Goal: Obtain resource: Download file/media

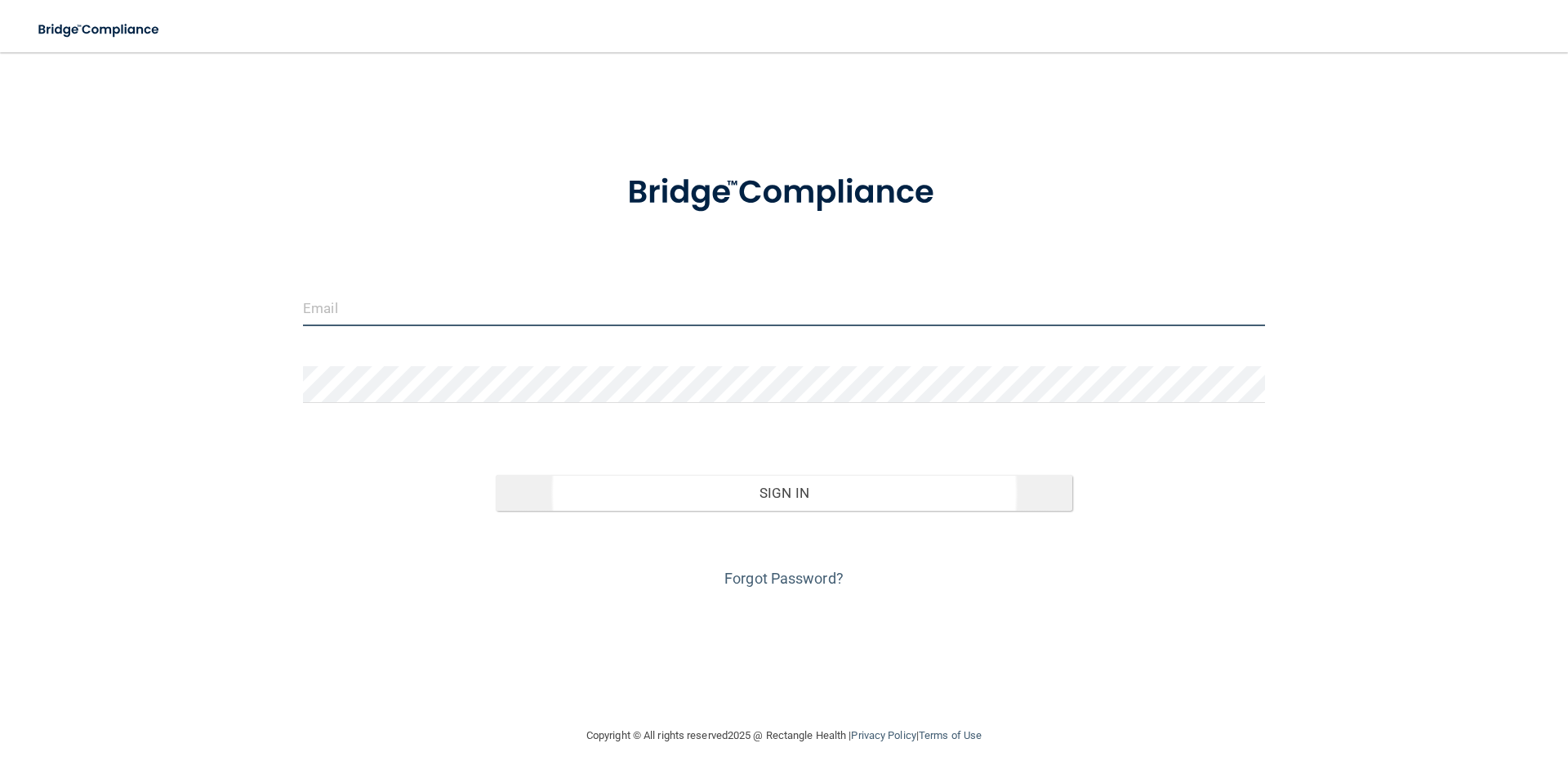
type input "[EMAIL_ADDRESS][DOMAIN_NAME]"
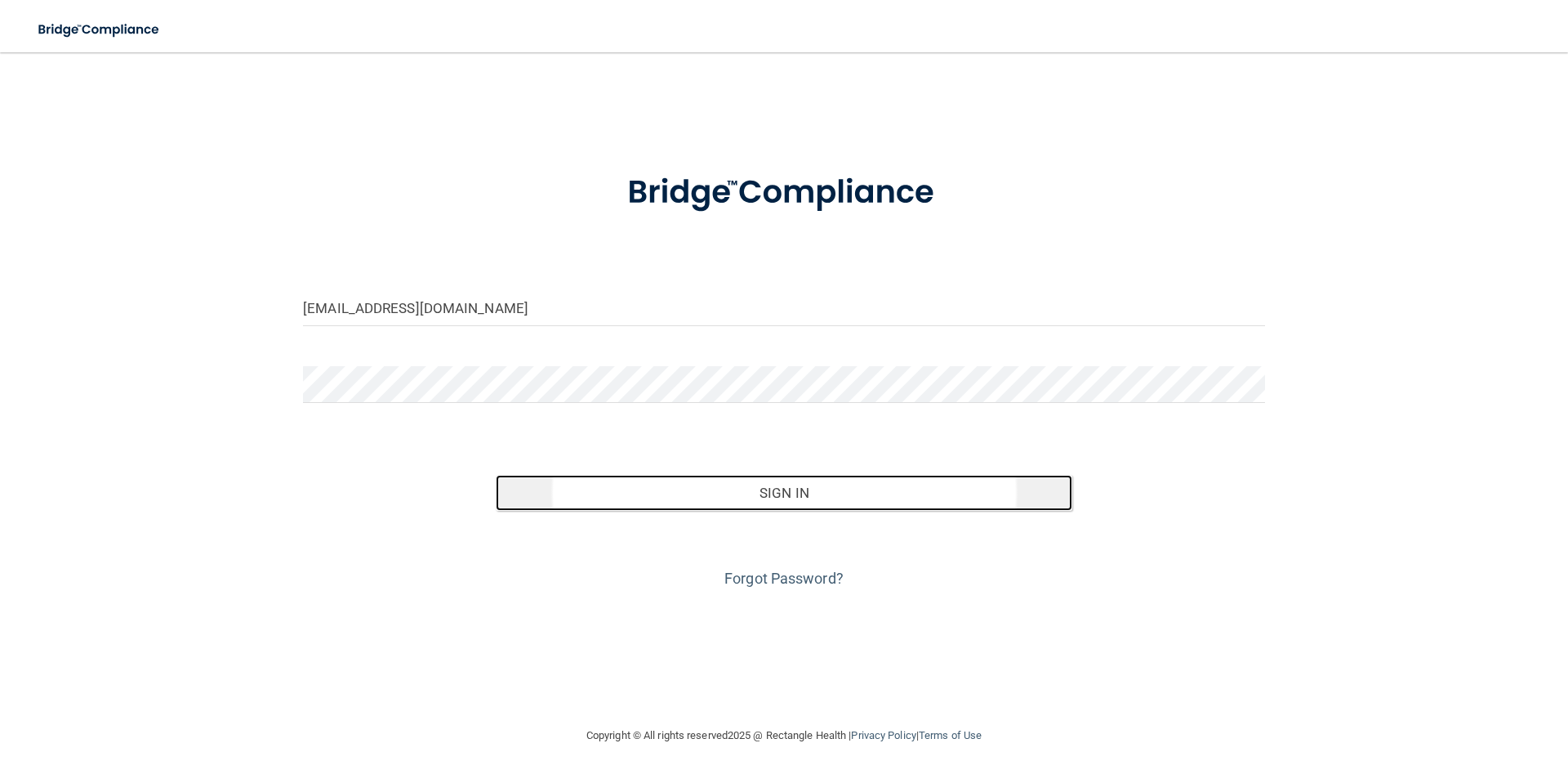
click at [680, 493] on button "Sign In" at bounding box center [785, 493] width 578 height 36
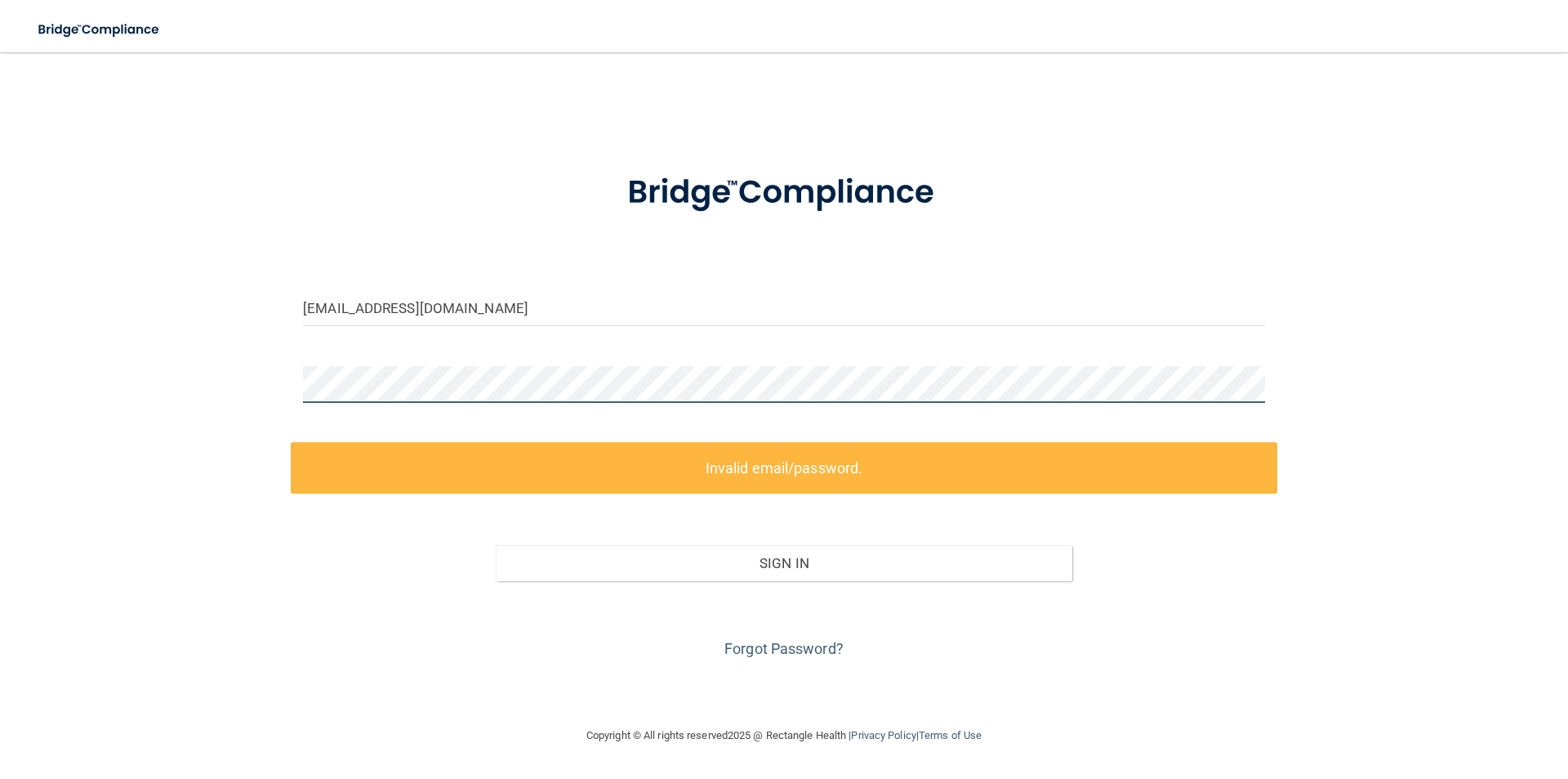
click at [141, 349] on div "[EMAIL_ADDRESS][DOMAIN_NAME] Invalid email/password. You don't have permission …" at bounding box center [784, 389] width 1503 height 640
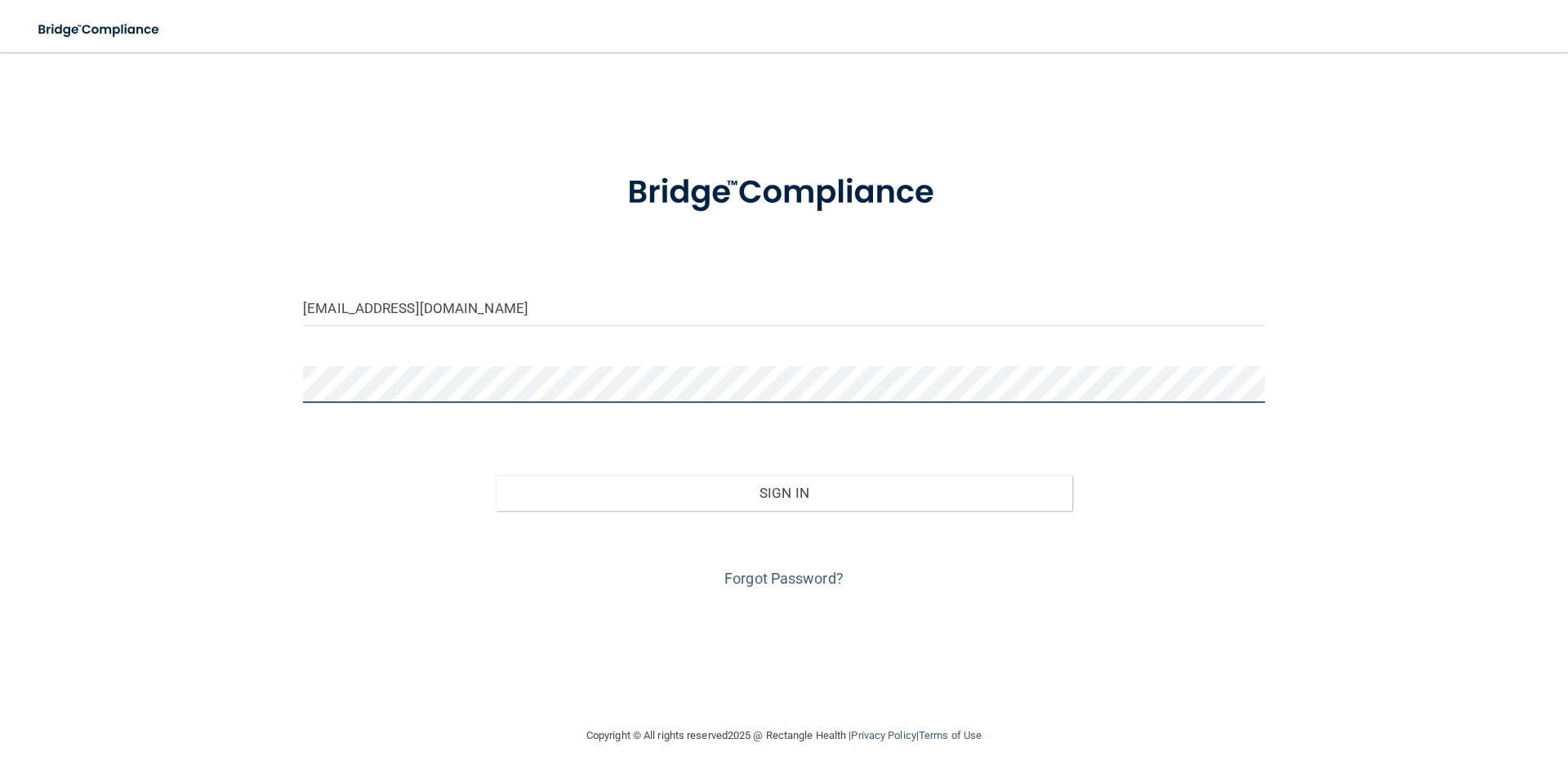
click at [496, 475] on button "Sign In" at bounding box center [785, 493] width 578 height 36
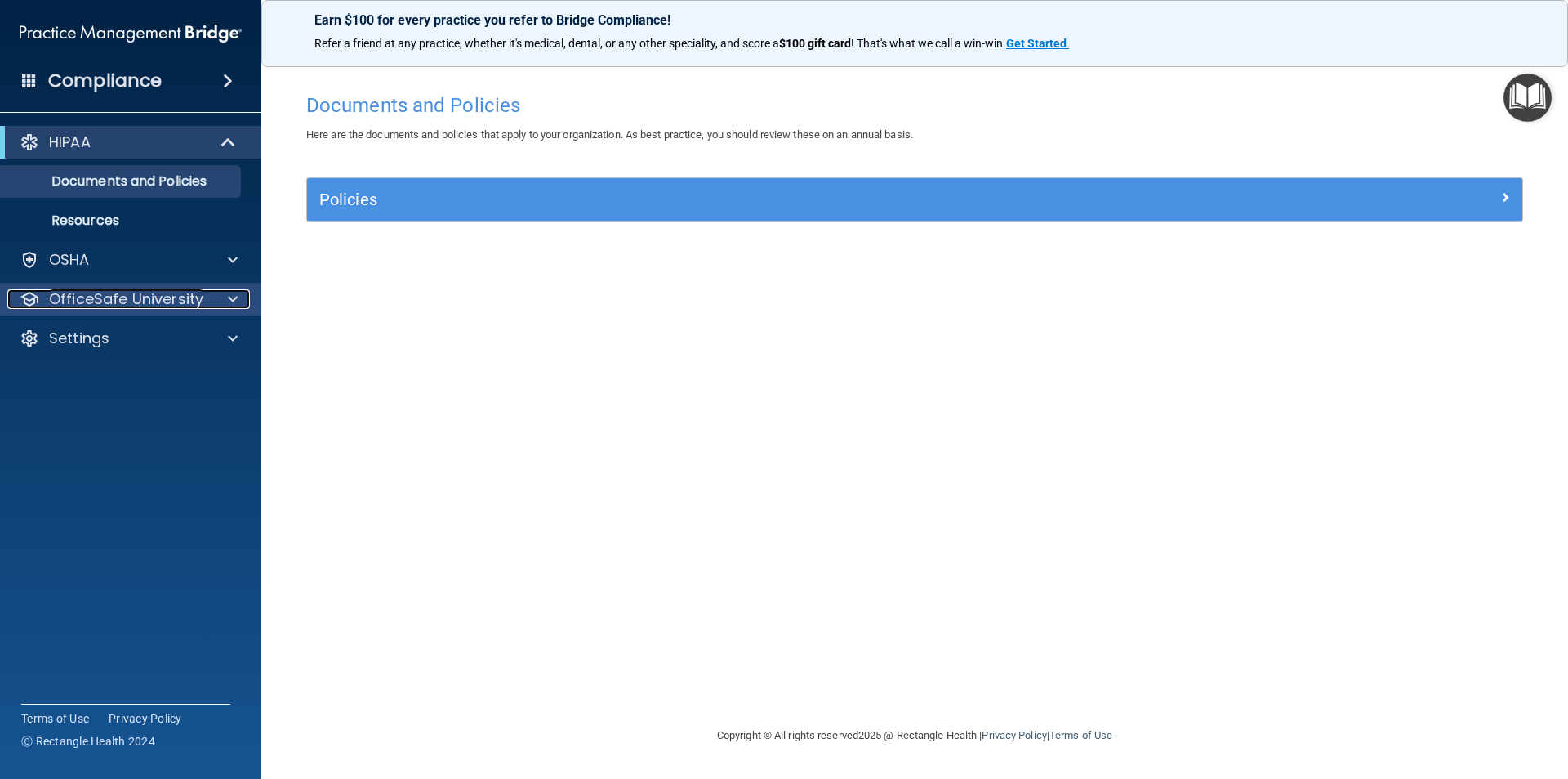
click at [217, 305] on div at bounding box center [230, 299] width 41 height 20
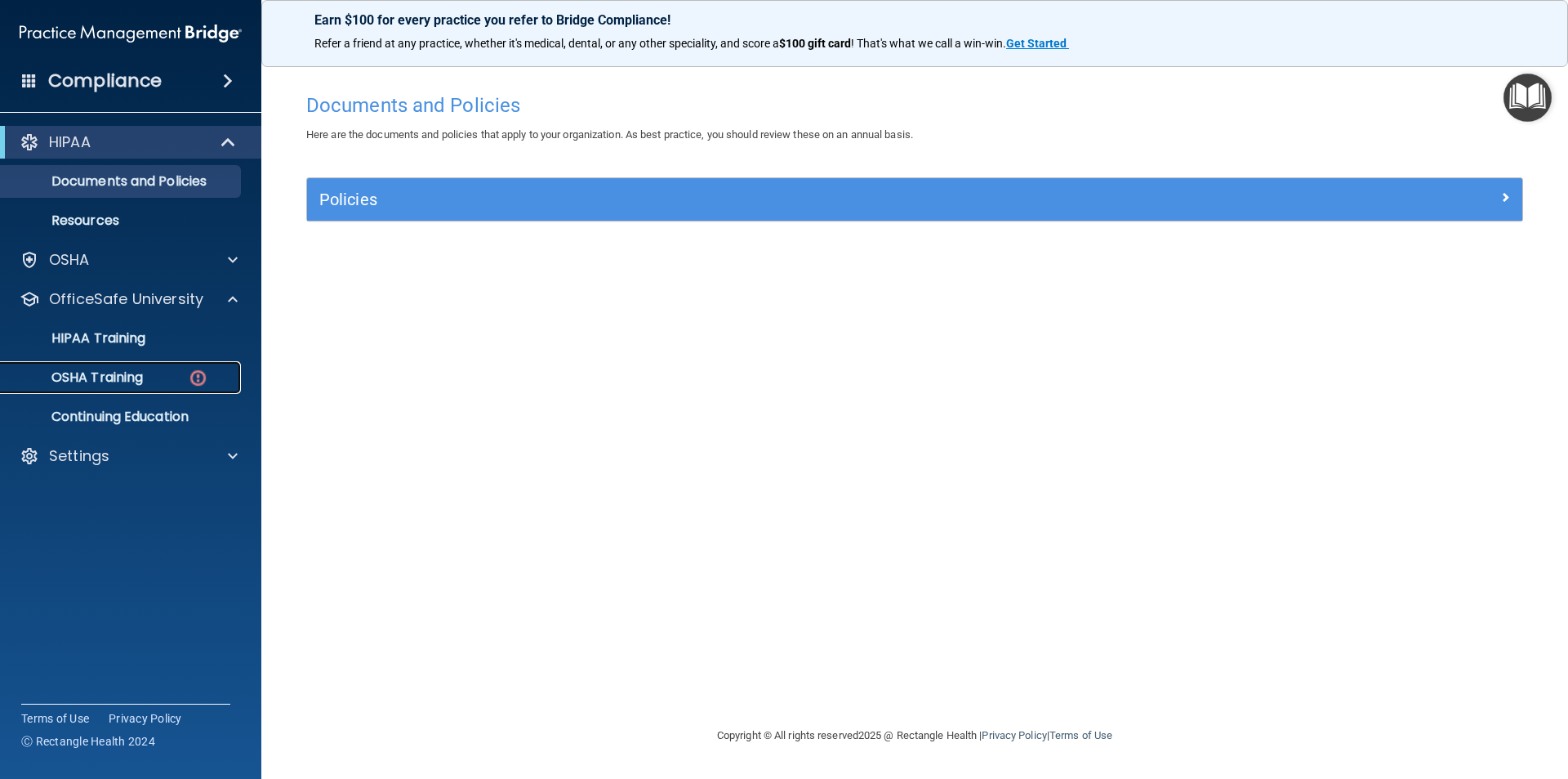
click at [169, 374] on div "OSHA Training" at bounding box center [122, 377] width 223 height 16
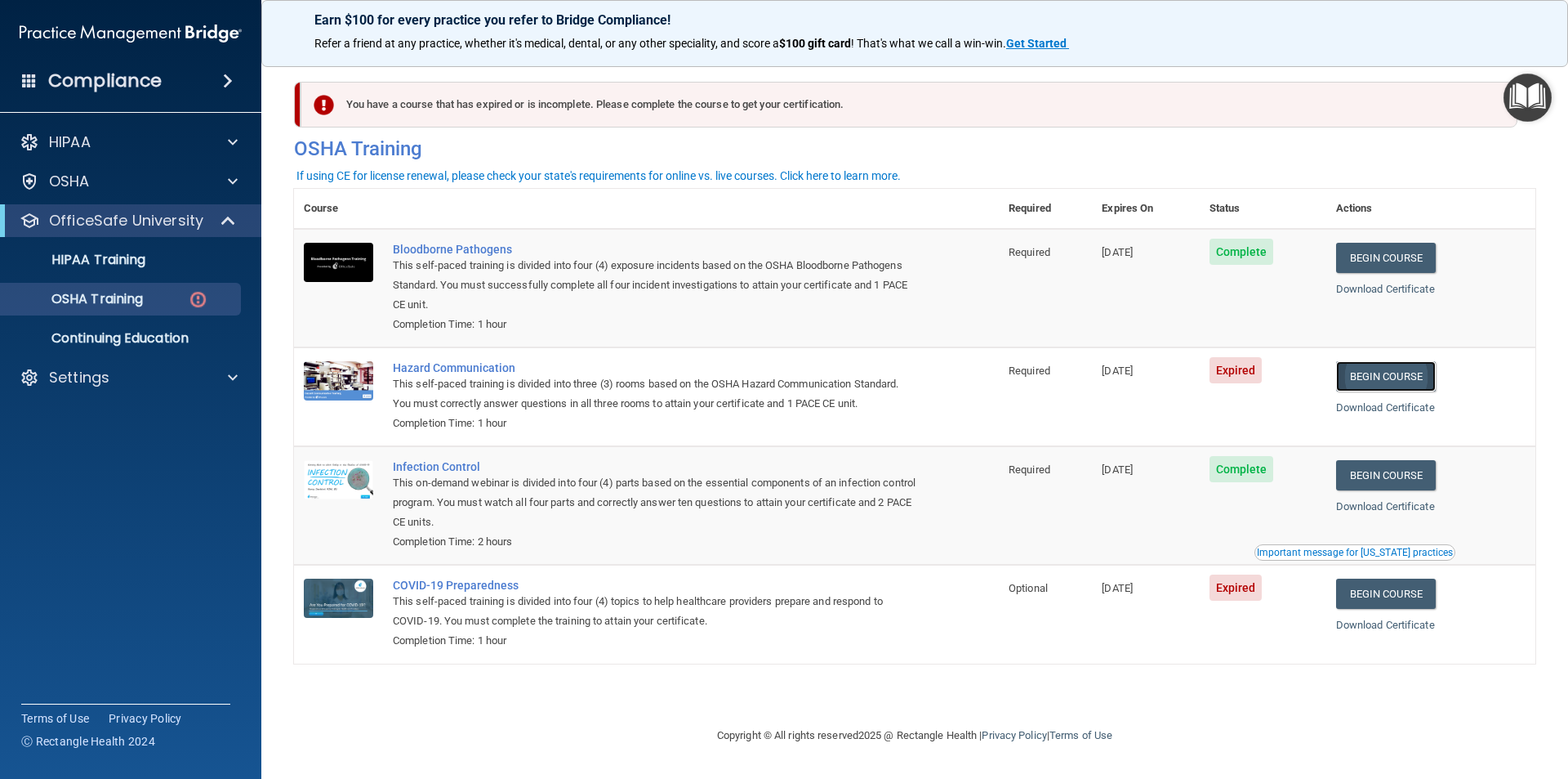
click at [1403, 374] on link "Begin Course" at bounding box center [1386, 376] width 100 height 30
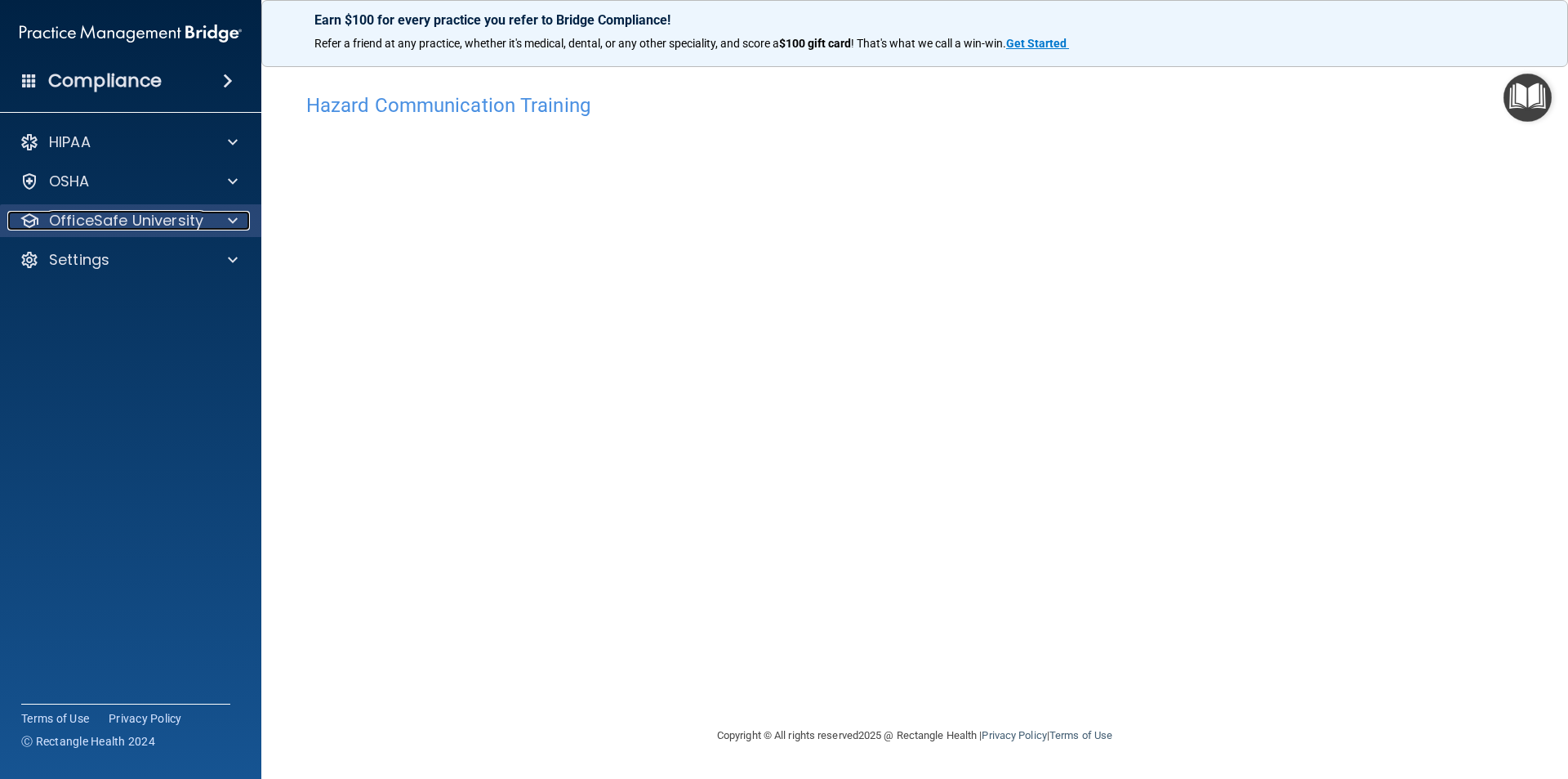
click at [231, 213] on span at bounding box center [232, 221] width 10 height 20
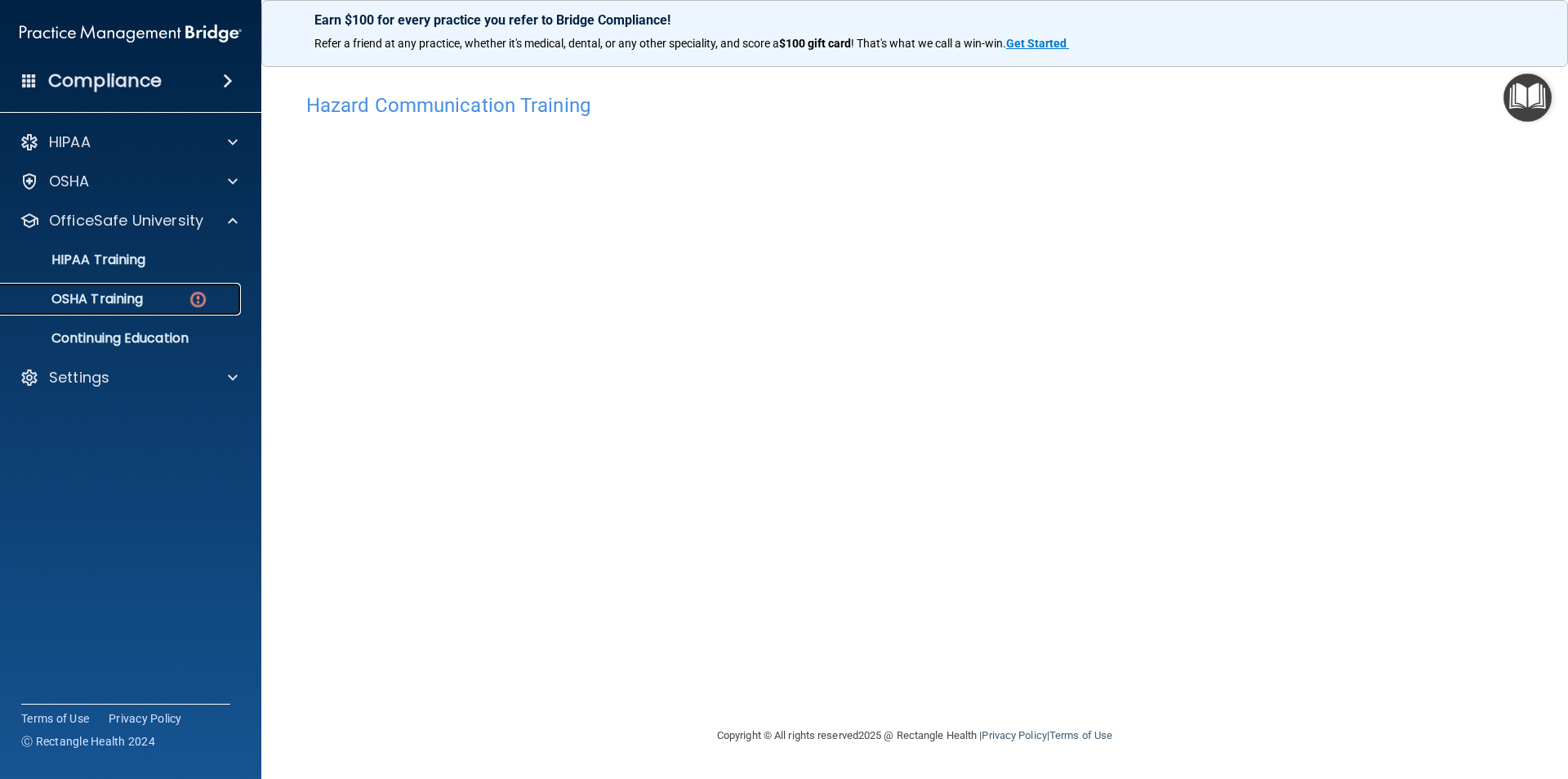
click at [187, 311] on link "OSHA Training" at bounding box center [112, 299] width 257 height 33
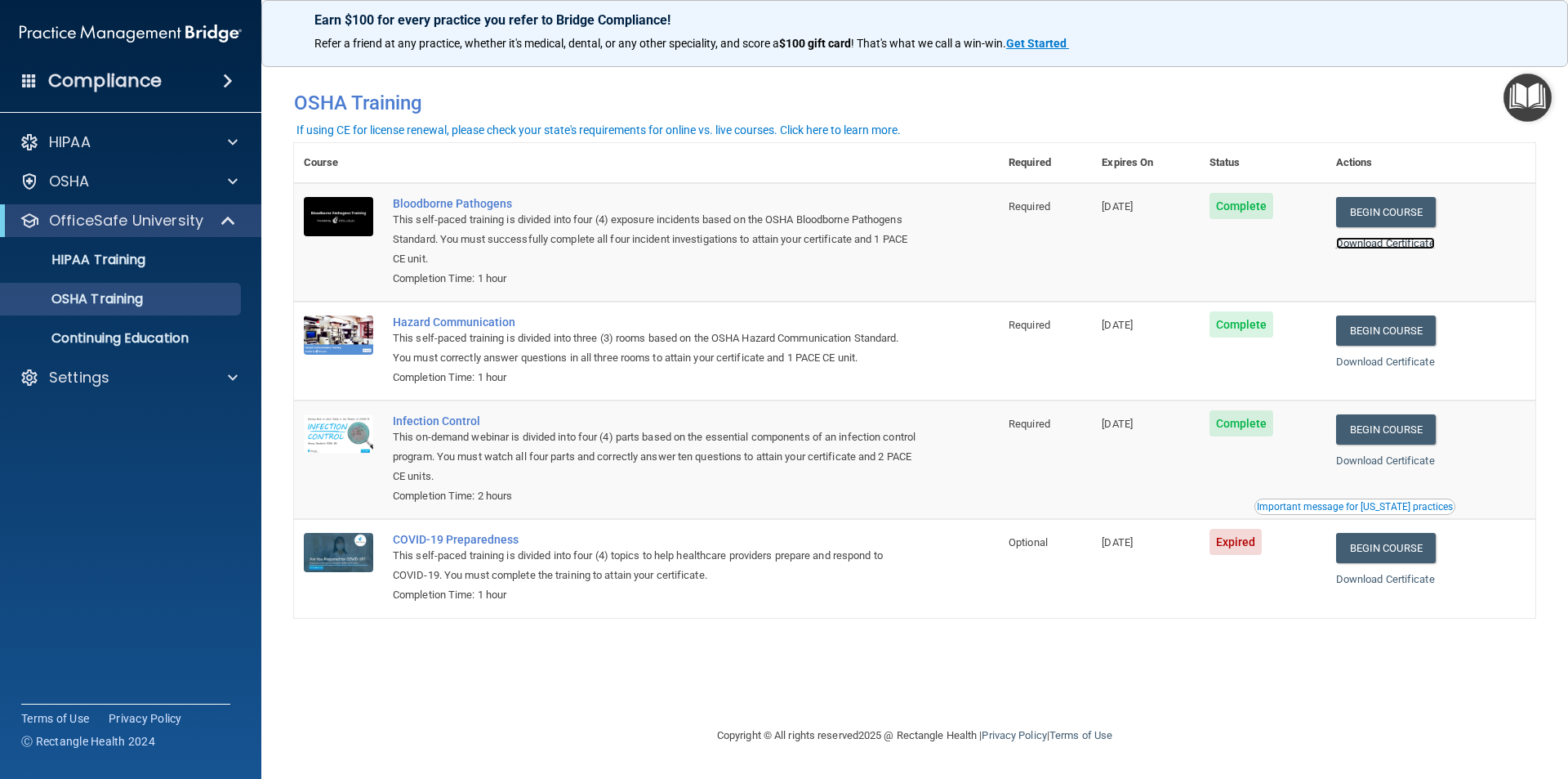
click at [1413, 245] on link "Download Certificate" at bounding box center [1385, 243] width 99 height 12
click at [212, 176] on div at bounding box center [230, 181] width 41 height 20
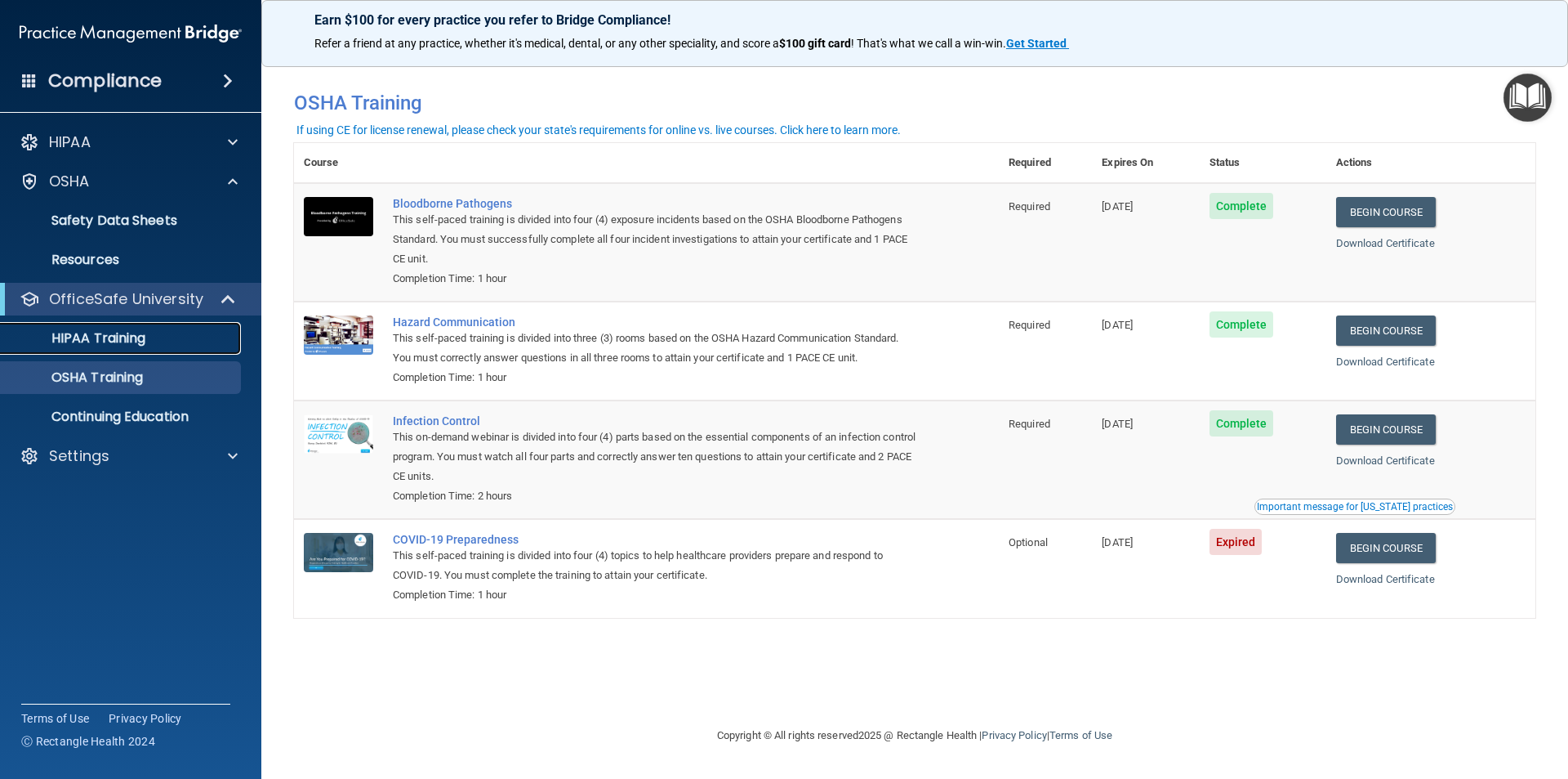
click at [141, 342] on p "HIPAA Training" at bounding box center [78, 338] width 135 height 16
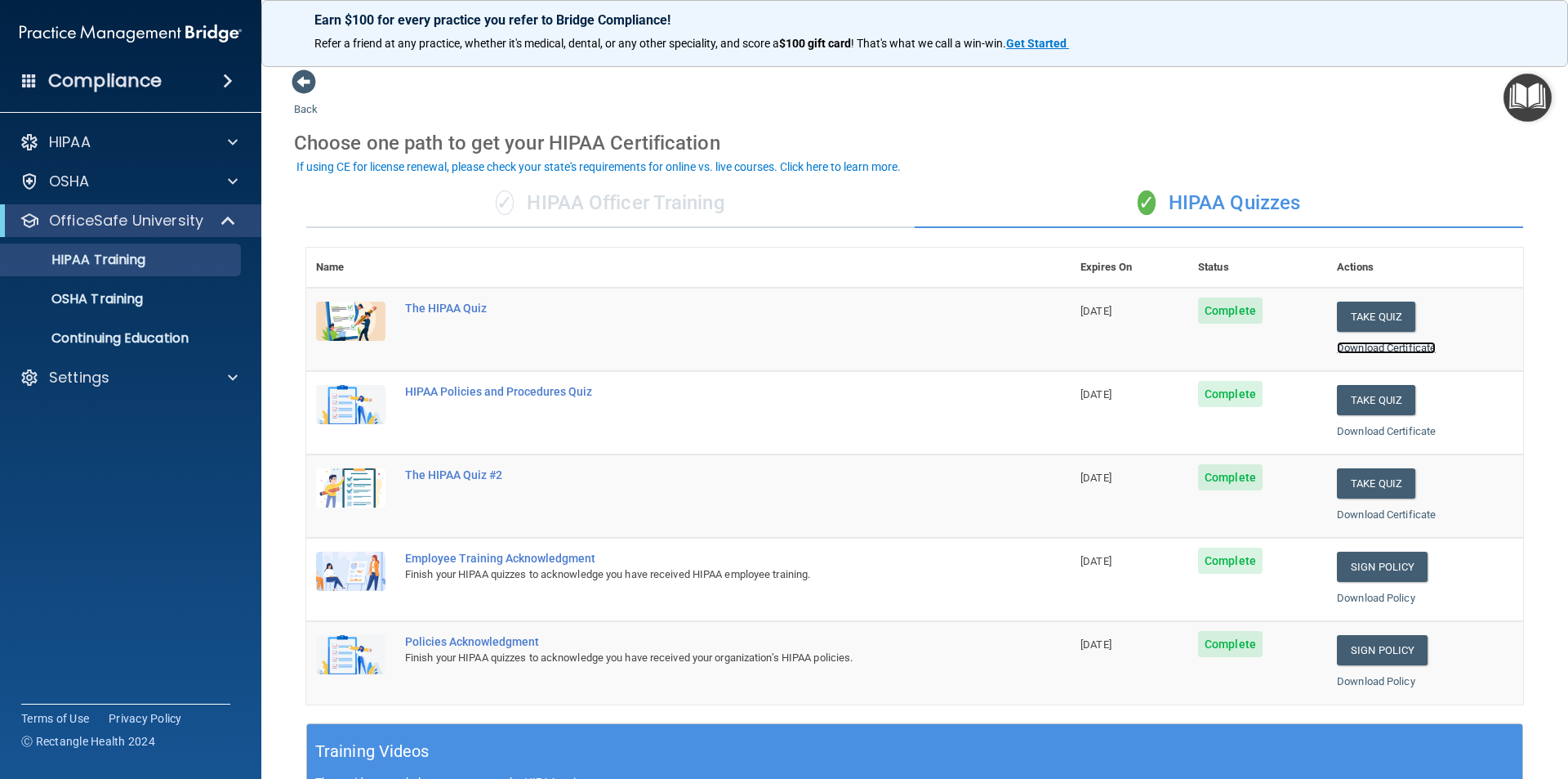
click at [1382, 343] on link "Download Certificate" at bounding box center [1386, 348] width 99 height 12
